Goal: Task Accomplishment & Management: Use online tool/utility

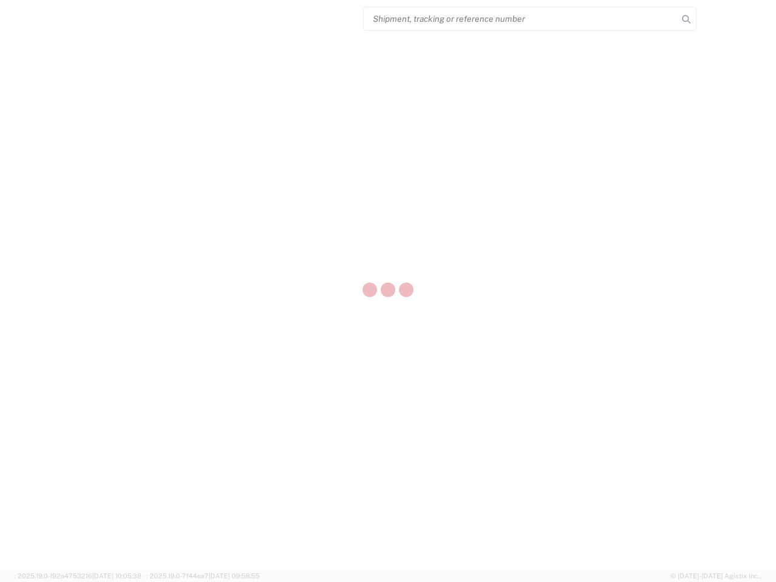
select select "US"
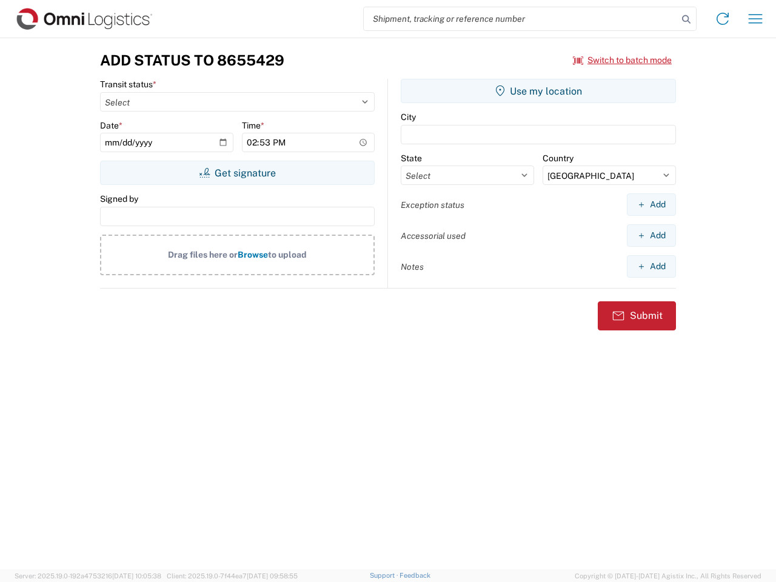
click at [521, 19] on input "search" at bounding box center [521, 18] width 314 height 23
click at [687, 19] on icon at bounding box center [686, 19] width 17 height 17
click at [723, 19] on icon at bounding box center [722, 18] width 19 height 19
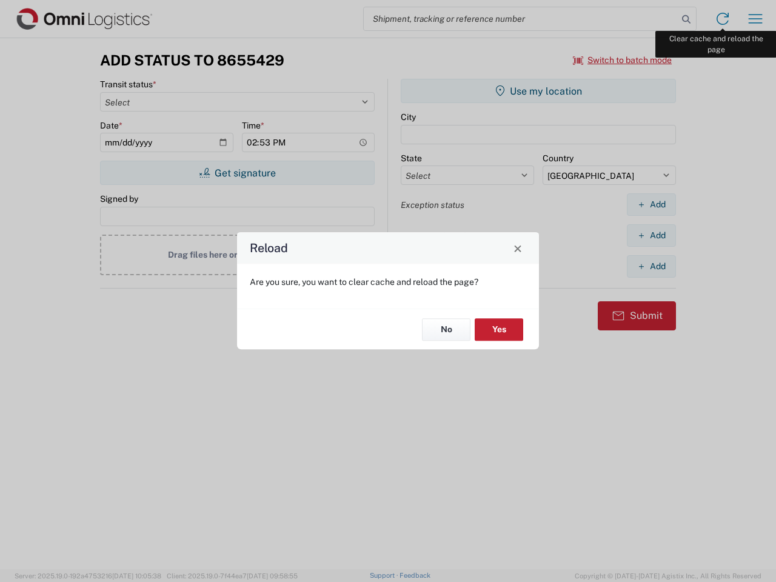
click at [756, 19] on div "Reload Are you sure, you want to clear cache and reload the page? No Yes" at bounding box center [388, 291] width 776 height 582
click at [623, 60] on div "Reload Are you sure, you want to clear cache and reload the page? No Yes" at bounding box center [388, 291] width 776 height 582
click at [237, 173] on div "Reload Are you sure, you want to clear cache and reload the page? No Yes" at bounding box center [388, 291] width 776 height 582
click at [539, 91] on div "Reload Are you sure, you want to clear cache and reload the page? No Yes" at bounding box center [388, 291] width 776 height 582
click at [651, 204] on div "Reload Are you sure, you want to clear cache and reload the page? No Yes" at bounding box center [388, 291] width 776 height 582
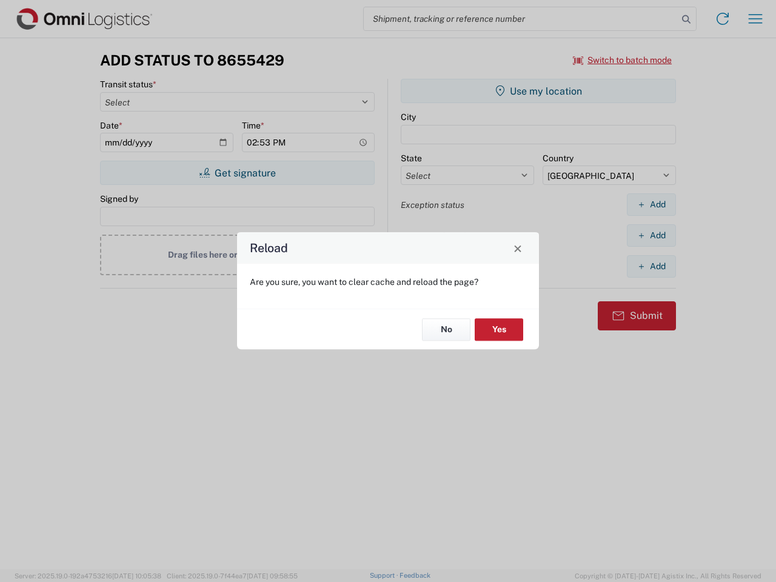
click at [651, 235] on div "Reload Are you sure, you want to clear cache and reload the page? No Yes" at bounding box center [388, 291] width 776 height 582
click at [651, 266] on div "Reload Are you sure, you want to clear cache and reload the page? No Yes" at bounding box center [388, 291] width 776 height 582
